Goal: Navigation & Orientation: Find specific page/section

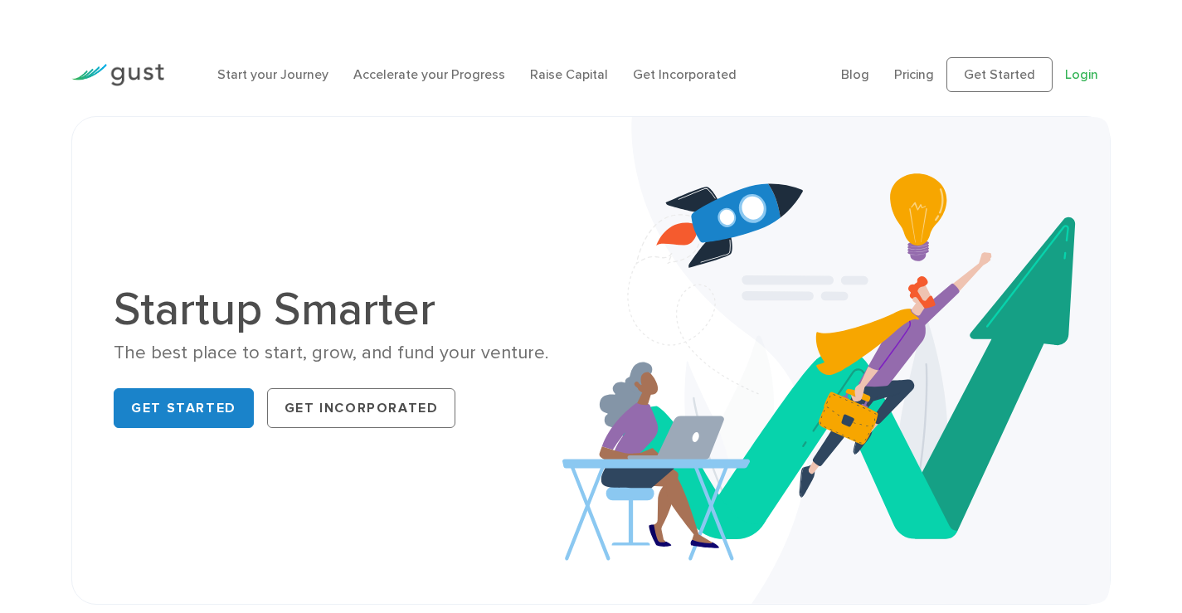
click at [1083, 81] on link "Login" at bounding box center [1081, 74] width 33 height 16
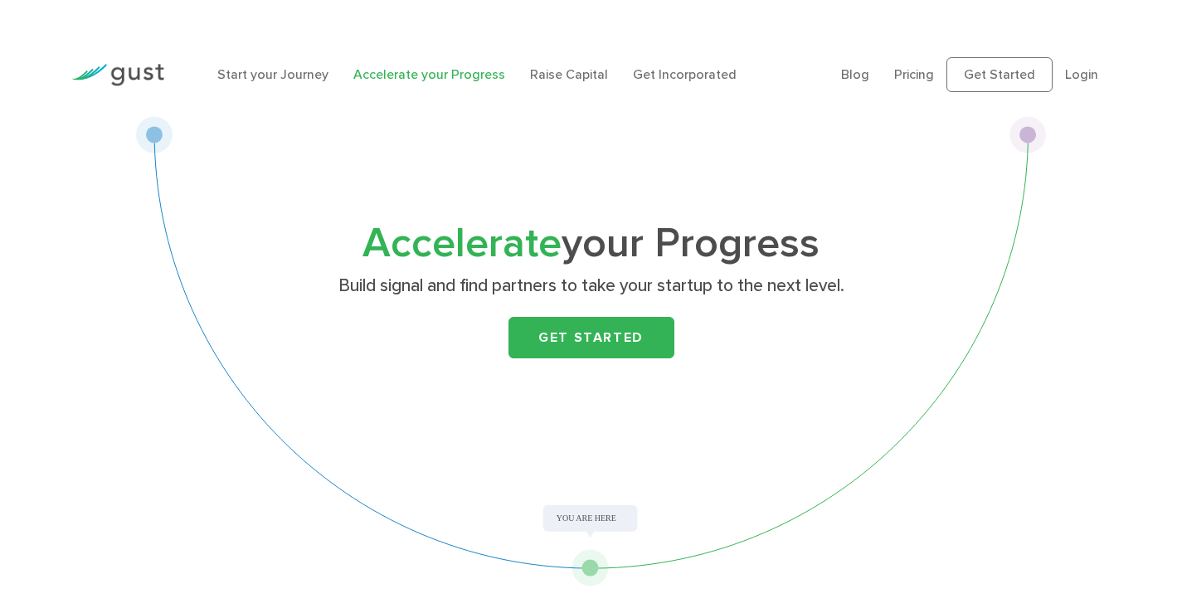
click at [265, 65] on li "Start your Journey" at bounding box center [272, 75] width 111 height 20
click at [405, 71] on link "Accelerate your Progress" at bounding box center [429, 74] width 152 height 16
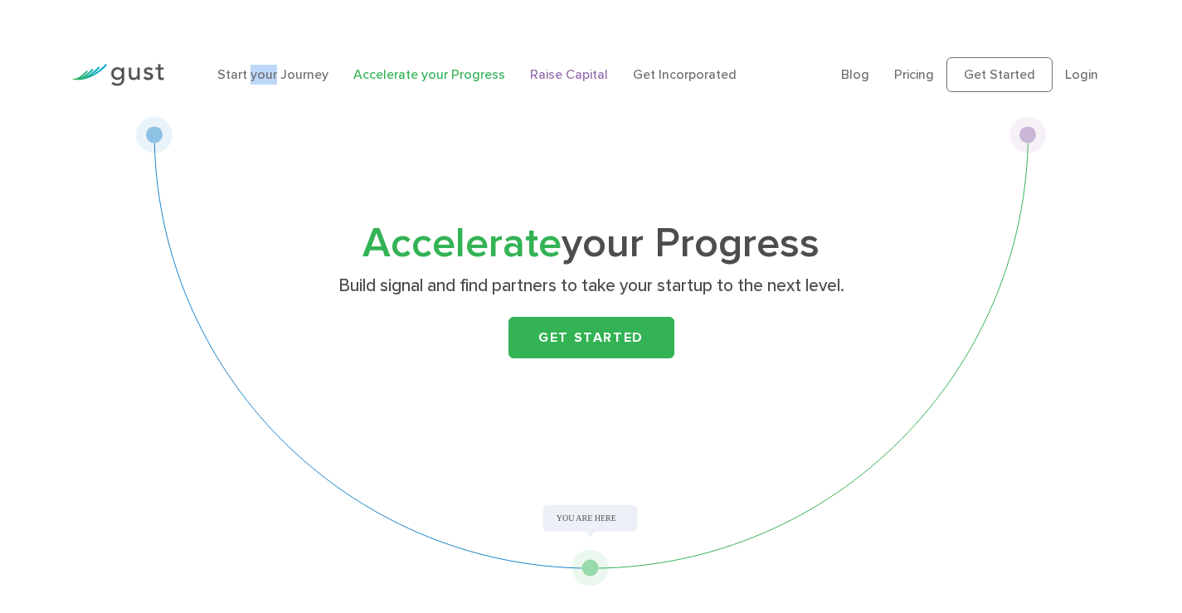
click at [547, 72] on link "Raise Capital" at bounding box center [569, 74] width 78 height 16
click at [615, 74] on ul "Start your Journey Accelerate your Progress Raise Capital Get Incorporated" at bounding box center [516, 75] width 599 height 20
click at [703, 74] on link "Get Incorporated" at bounding box center [685, 74] width 104 height 16
click at [861, 74] on link "Blog" at bounding box center [855, 74] width 28 height 16
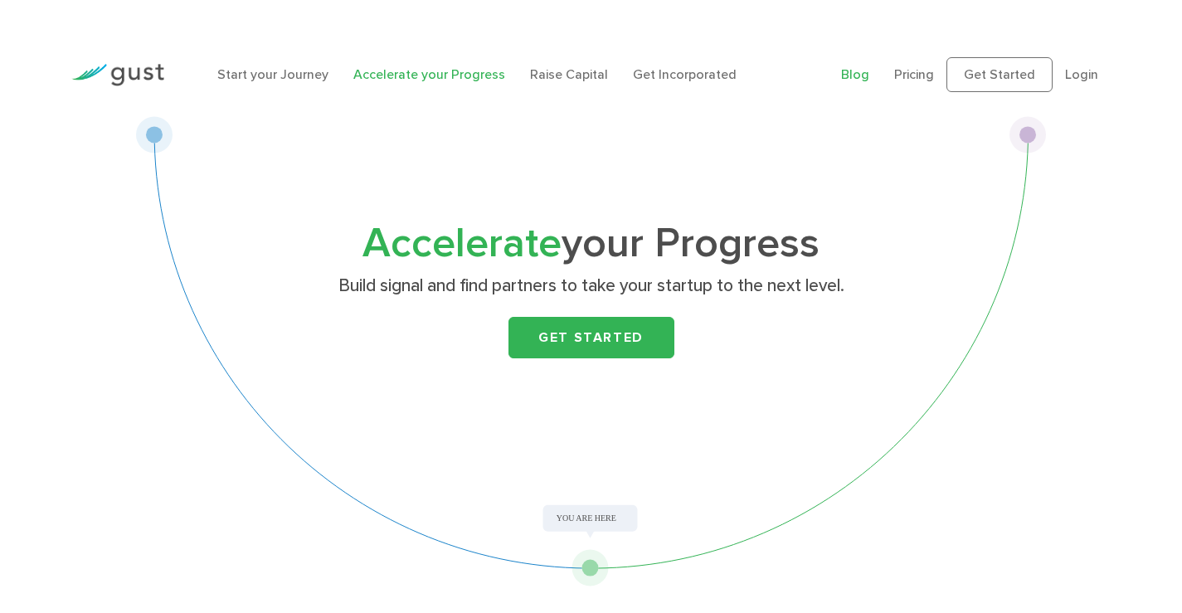
click at [861, 74] on link "Blog" at bounding box center [855, 74] width 28 height 16
click at [917, 72] on link "Pricing" at bounding box center [914, 74] width 40 height 16
click at [1013, 76] on link "Get Started" at bounding box center [999, 74] width 106 height 35
